Goal: Download file/media

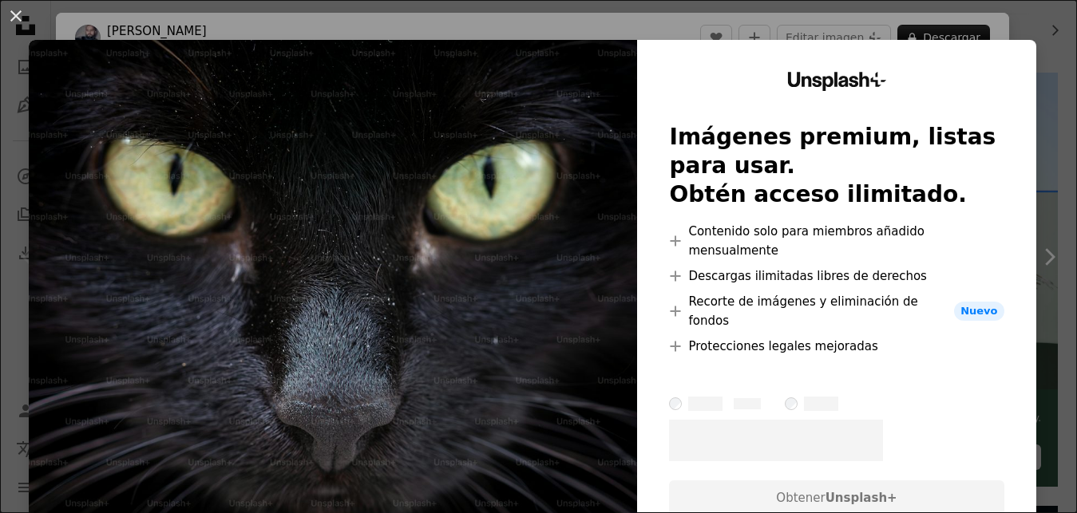
scroll to position [287, 0]
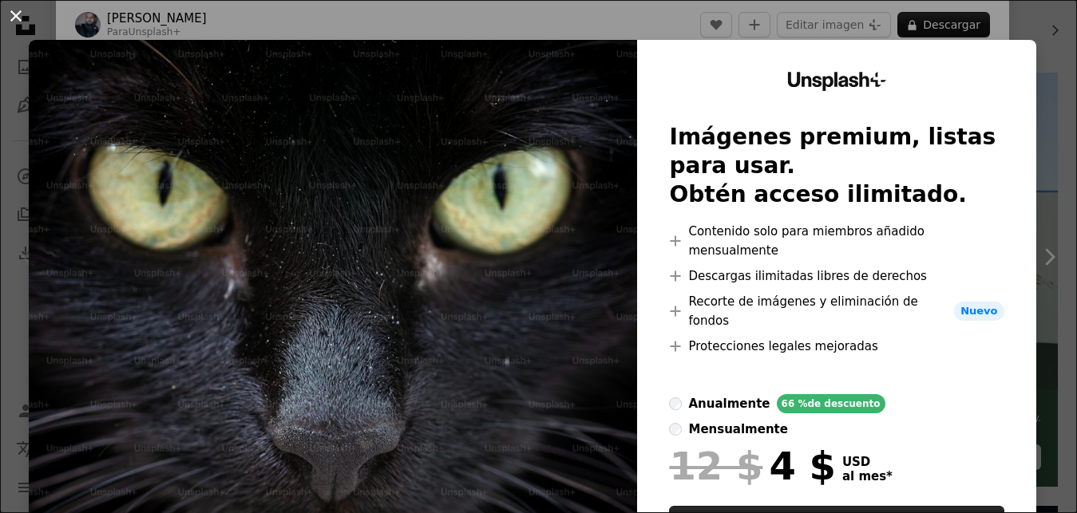
click at [26, 13] on button "An X shape" at bounding box center [15, 15] width 19 height 19
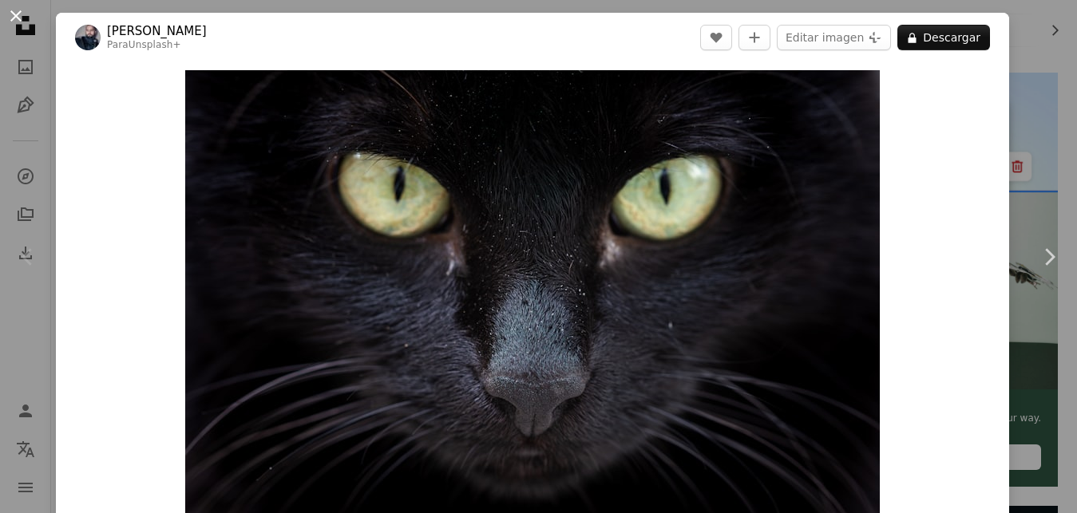
click at [18, 24] on button "An X shape" at bounding box center [15, 15] width 19 height 19
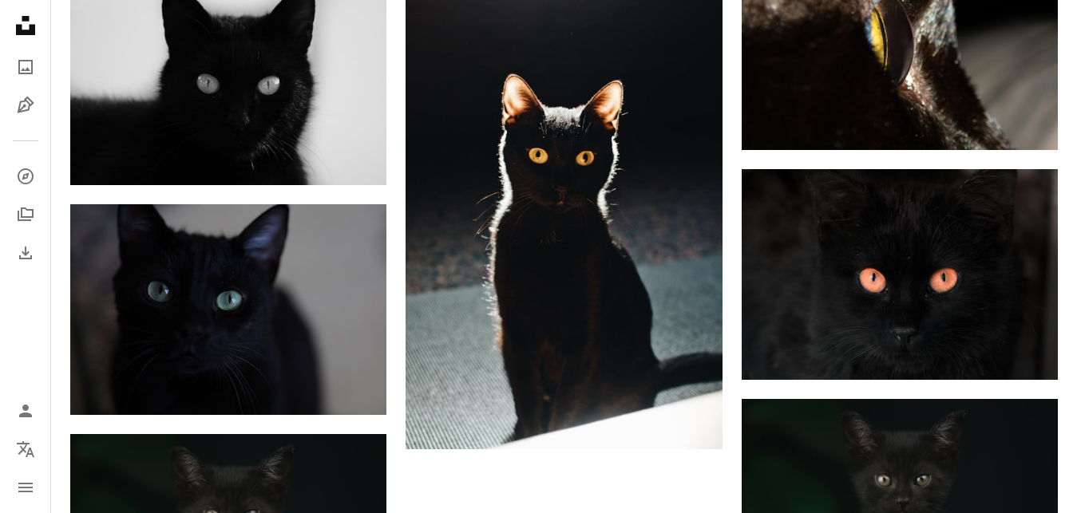
scroll to position [2280, 0]
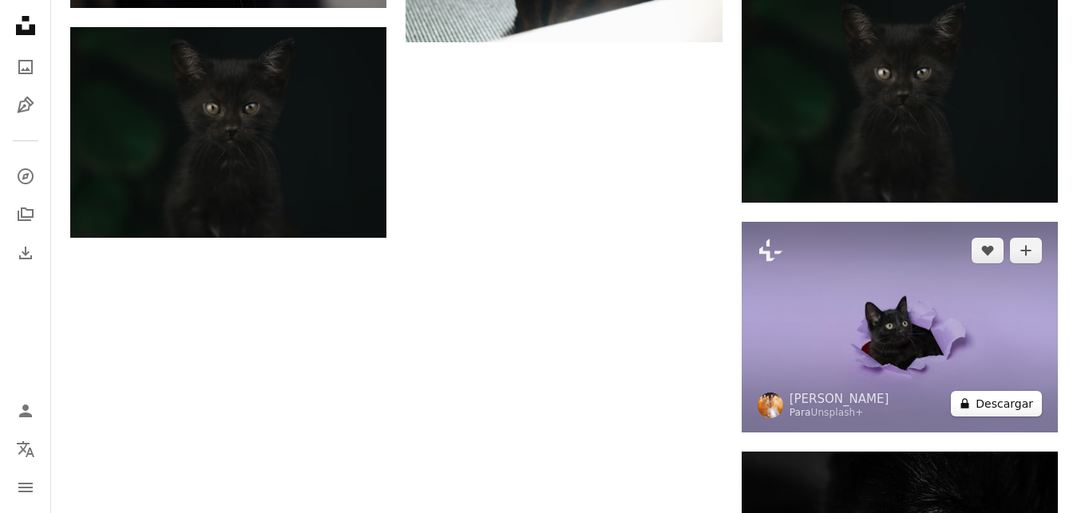
click at [1010, 402] on button "A lock Descargar" at bounding box center [996, 404] width 91 height 26
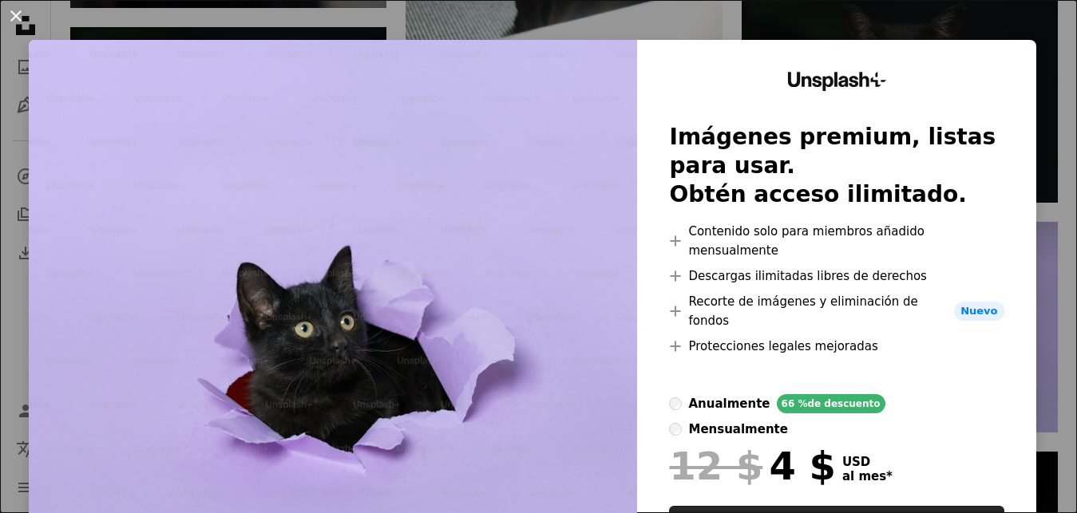
click at [16, 17] on button "An X shape" at bounding box center [15, 15] width 19 height 19
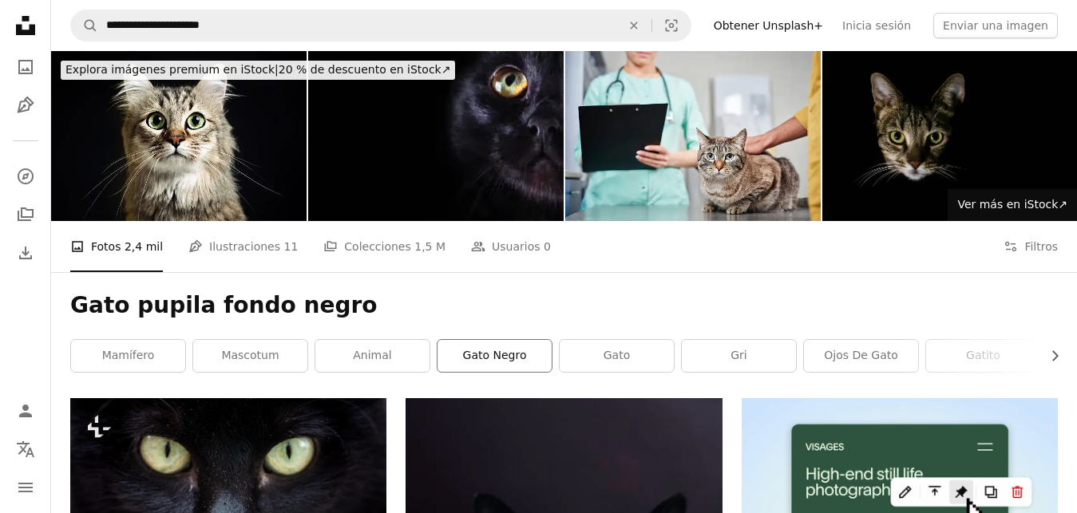
click at [532, 369] on link "gato negro" at bounding box center [494, 356] width 114 height 32
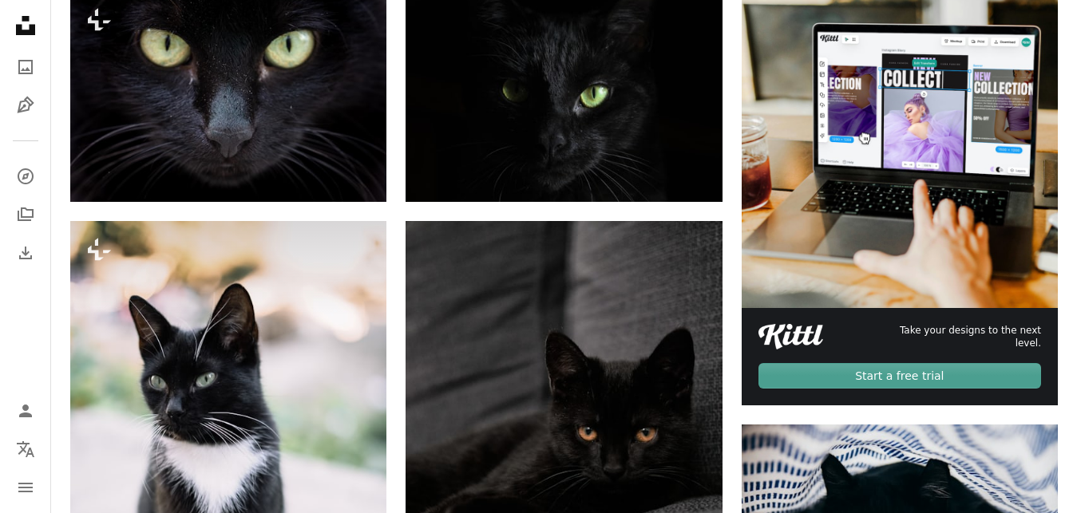
scroll to position [244, 0]
